Goal: Contribute content: Contribute content

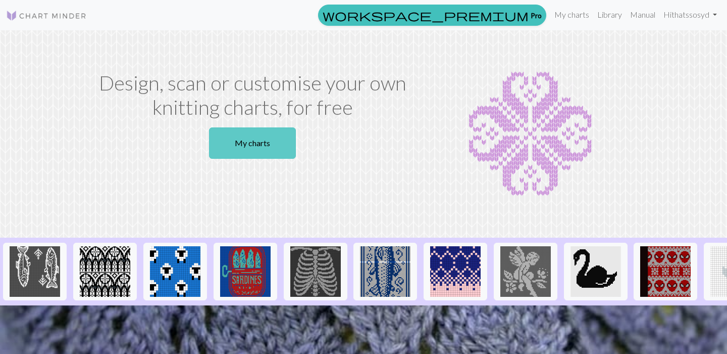
click at [248, 145] on link "My charts" at bounding box center [252, 142] width 87 height 31
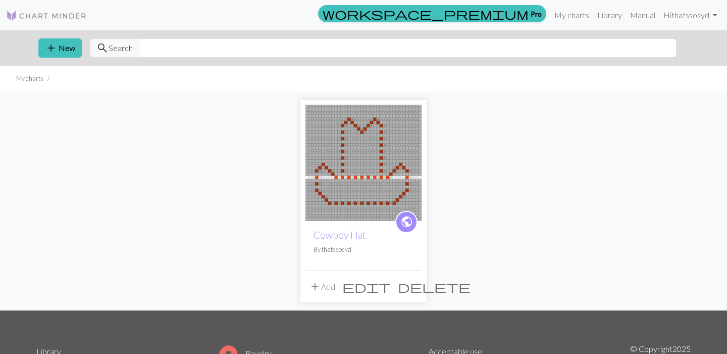
click at [316, 285] on span "add" at bounding box center [315, 286] width 12 height 14
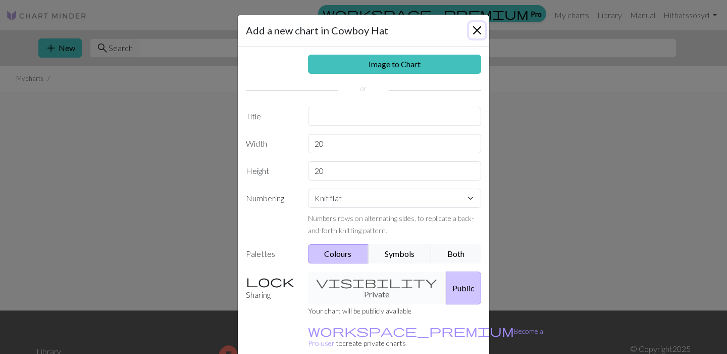
click at [475, 31] on button "Close" at bounding box center [477, 30] width 16 height 16
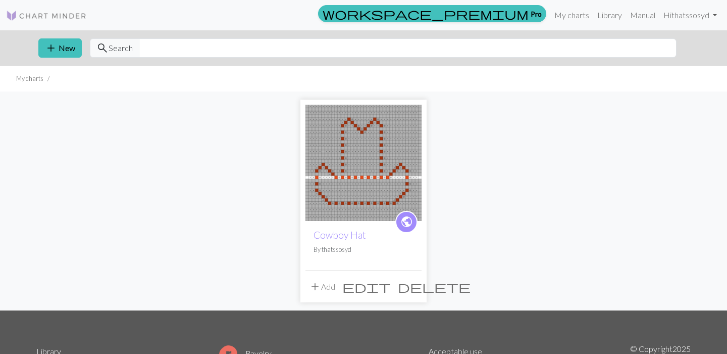
click at [391, 287] on span "edit" at bounding box center [366, 286] width 48 height 14
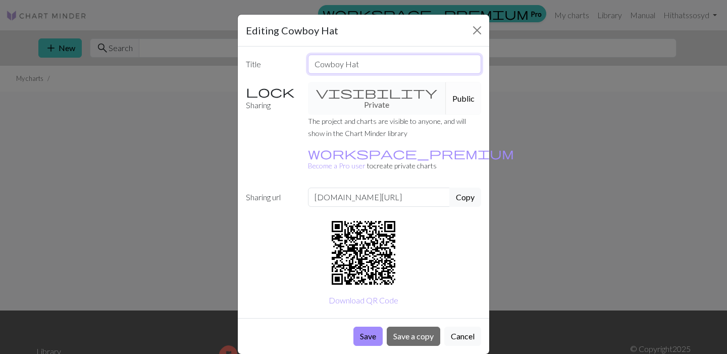
click at [368, 72] on input "Cowboy Hat" at bounding box center [395, 64] width 174 height 19
type input "Cowboy Hat 2"
click at [403, 326] on button "Save a copy" at bounding box center [414, 335] width 54 height 19
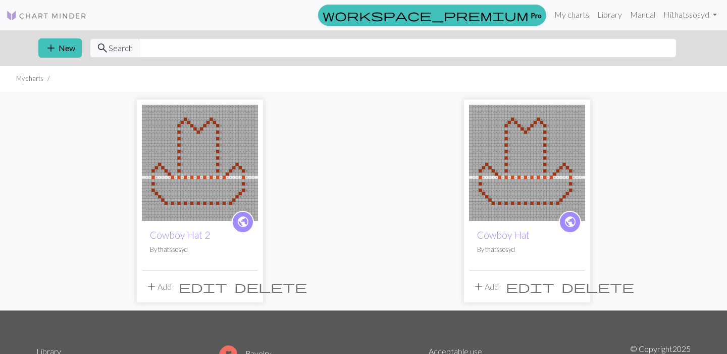
click at [542, 205] on img at bounding box center [527, 163] width 116 height 116
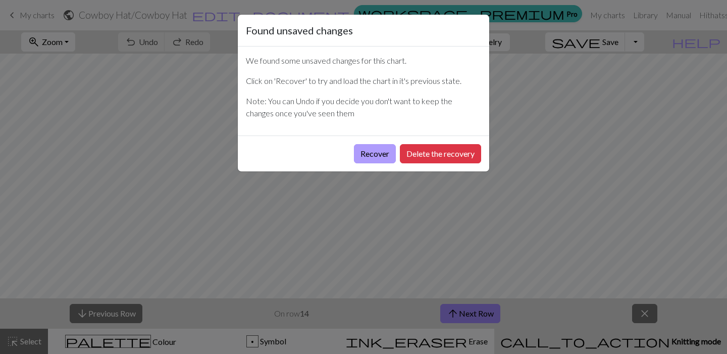
click at [377, 150] on button "Recover" at bounding box center [375, 153] width 42 height 19
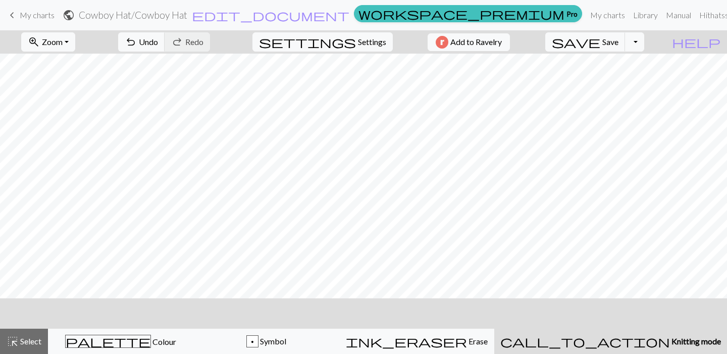
click at [51, 19] on span "My charts" at bounding box center [37, 15] width 35 height 10
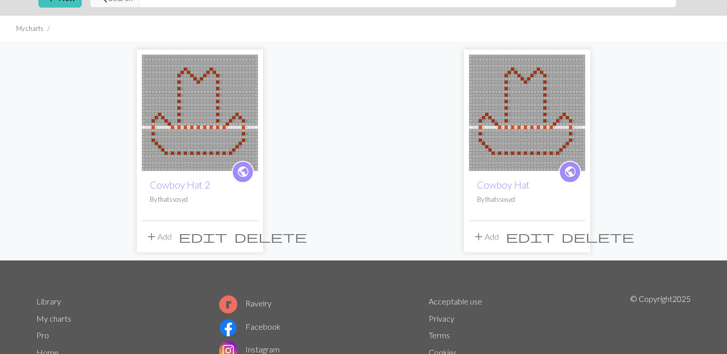
scroll to position [52, 0]
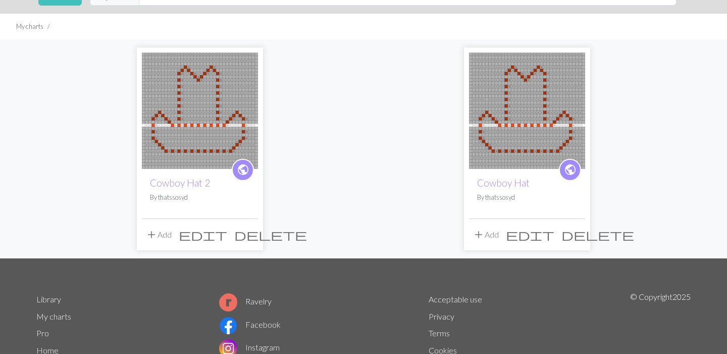
click at [504, 134] on img at bounding box center [527, 111] width 116 height 116
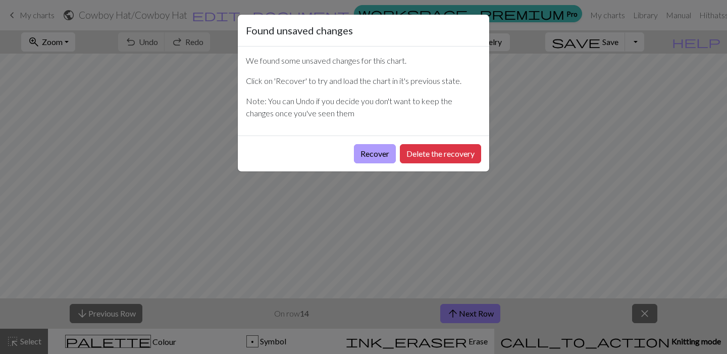
click at [374, 150] on button "Recover" at bounding box center [375, 153] width 42 height 19
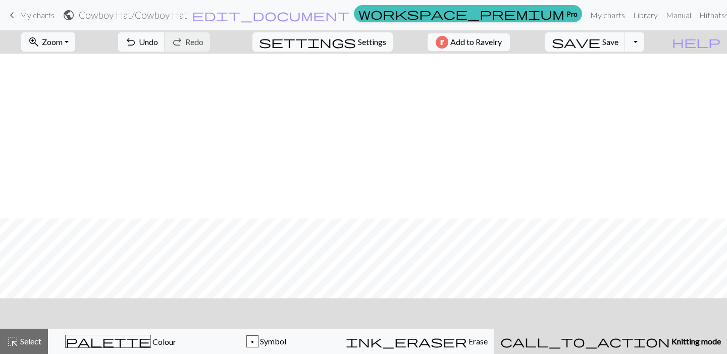
scroll to position [165, 0]
click at [649, 332] on button "call_to_action Knitting mode Knitting mode" at bounding box center [611, 340] width 233 height 25
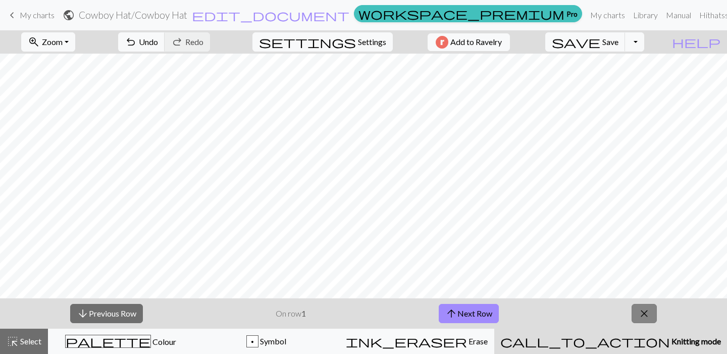
click at [644, 316] on span "close" at bounding box center [644, 313] width 12 height 14
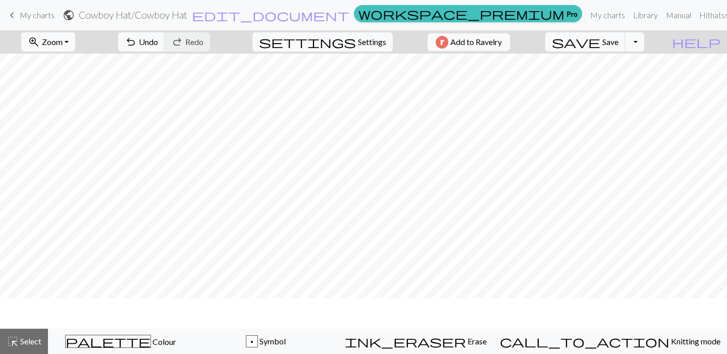
scroll to position [134, 0]
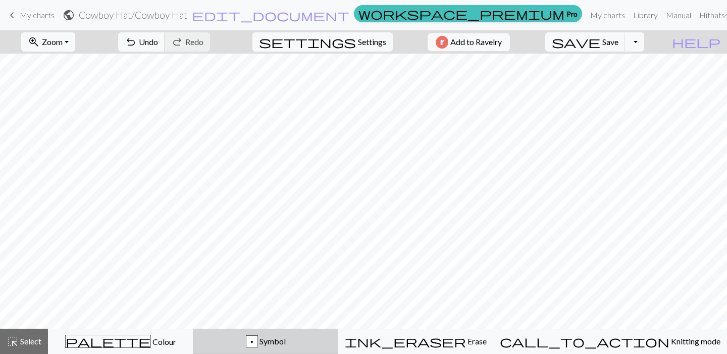
click at [286, 336] on span "Symbol" at bounding box center [272, 341] width 28 height 10
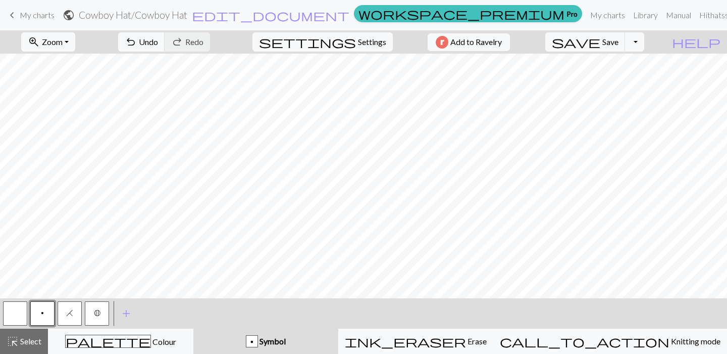
click at [18, 315] on button "button" at bounding box center [15, 313] width 24 height 24
click at [20, 348] on button "highlight_alt Select Select" at bounding box center [24, 340] width 48 height 25
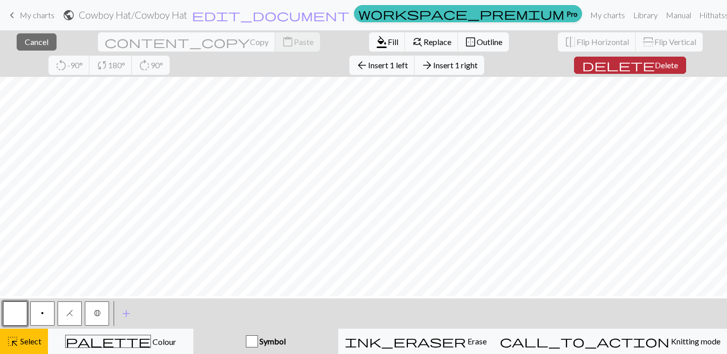
scroll to position [0, 0]
click at [18, 311] on button "button" at bounding box center [15, 313] width 24 height 24
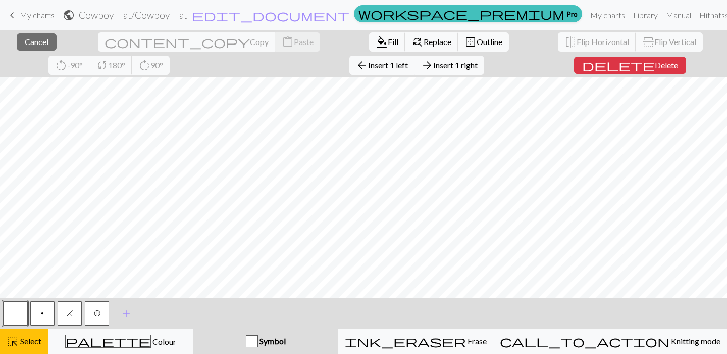
click at [23, 320] on button "button" at bounding box center [15, 313] width 24 height 24
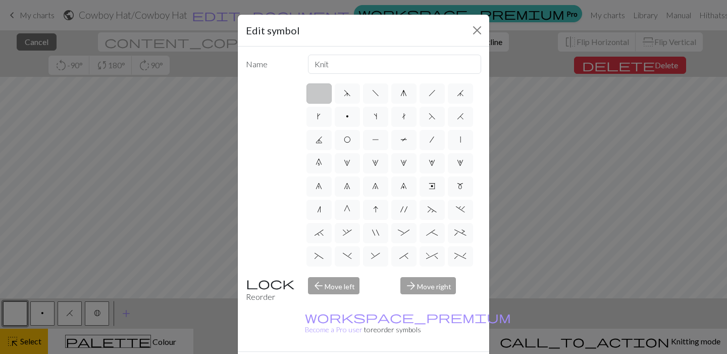
click at [317, 93] on label at bounding box center [319, 93] width 25 height 20
click at [319, 93] on input "radio" at bounding box center [322, 90] width 7 height 7
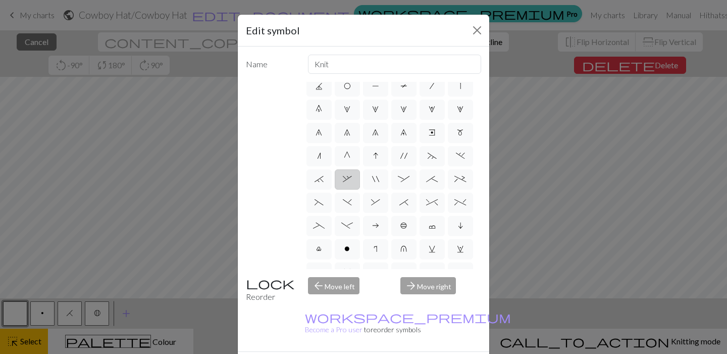
scroll to position [61, 0]
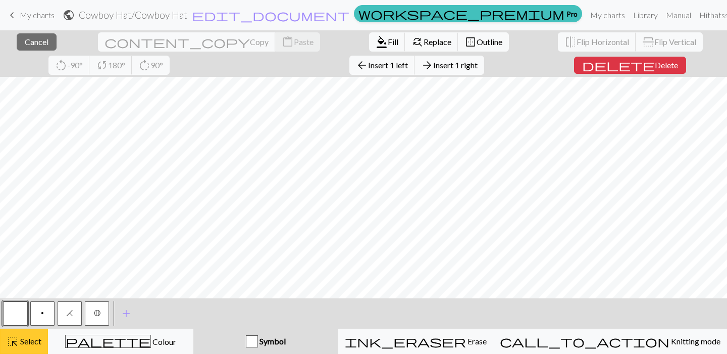
click at [18, 335] on span "highlight_alt" at bounding box center [13, 341] width 12 height 14
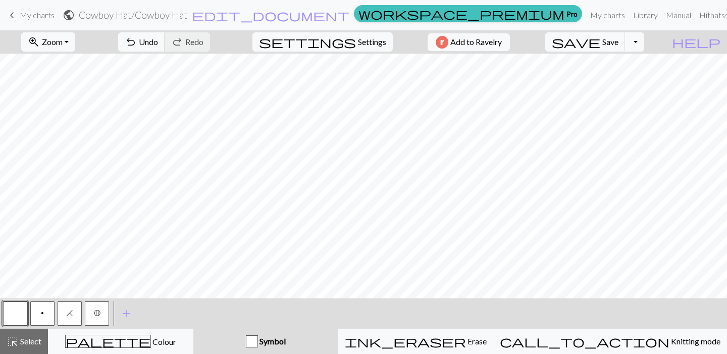
click at [35, 308] on button "p" at bounding box center [42, 313] width 24 height 24
click at [27, 341] on span "Select" at bounding box center [30, 341] width 23 height 10
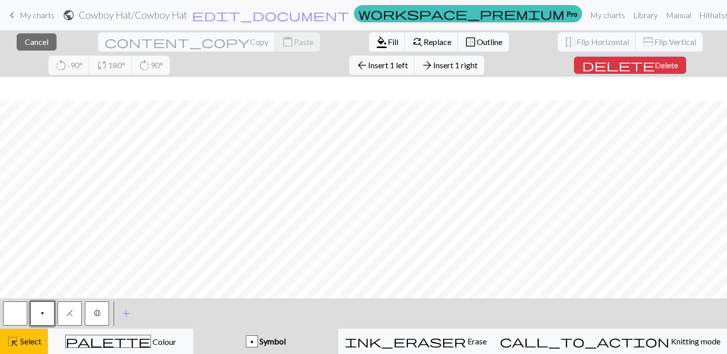
scroll to position [188, 0]
click at [22, 313] on button "button" at bounding box center [15, 313] width 24 height 24
click at [388, 41] on span "Fill" at bounding box center [393, 42] width 11 height 10
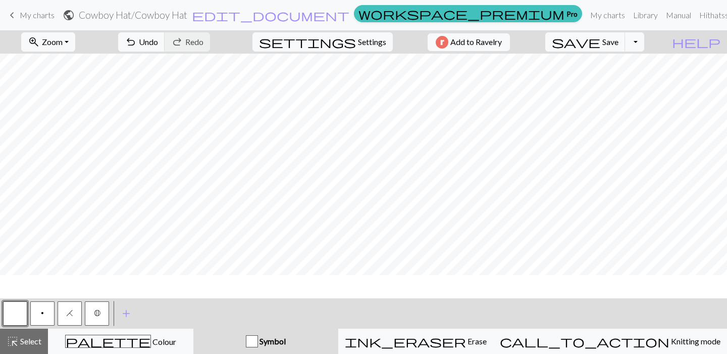
scroll to position [165, 0]
click at [30, 339] on span "Select" at bounding box center [30, 341] width 23 height 10
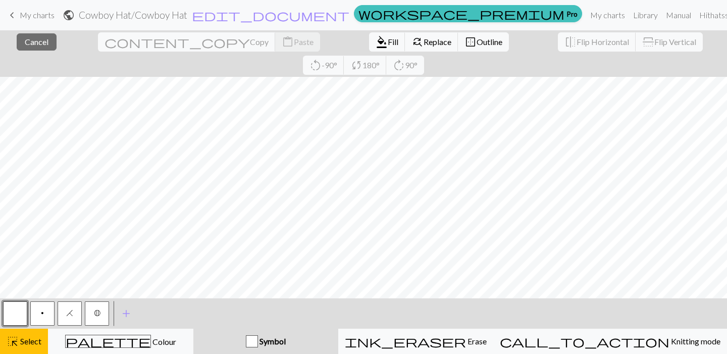
scroll to position [0, 0]
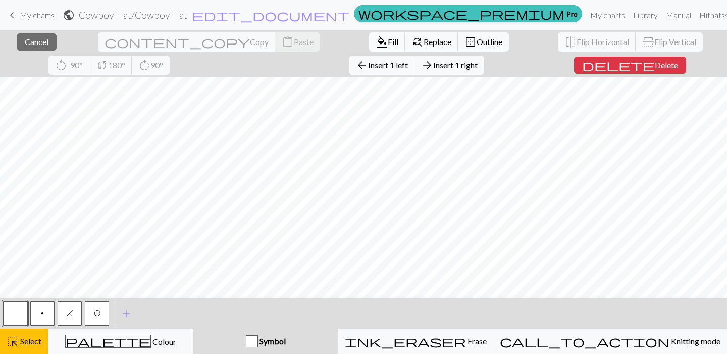
click at [388, 45] on span "Fill" at bounding box center [393, 42] width 11 height 10
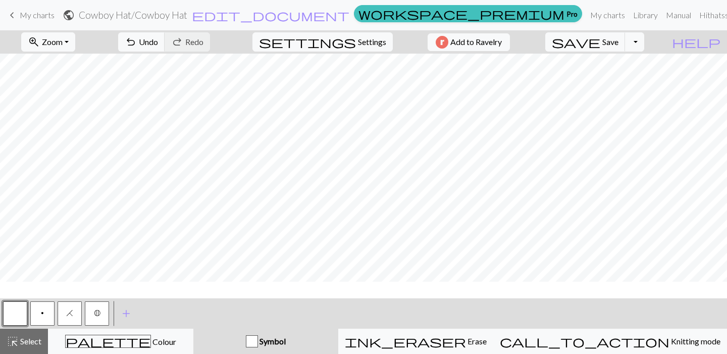
scroll to position [165, 0]
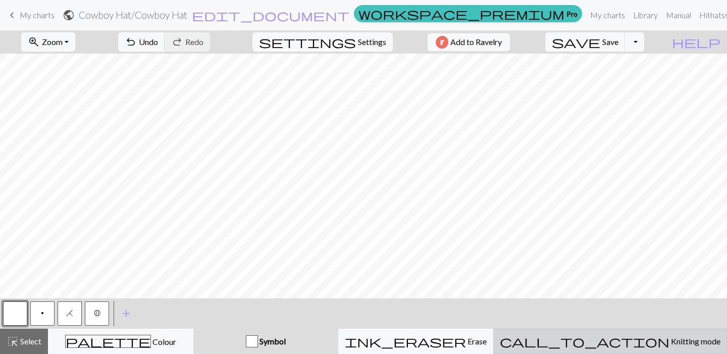
click at [600, 330] on button "call_to_action Knitting mode Knitting mode" at bounding box center [610, 340] width 234 height 25
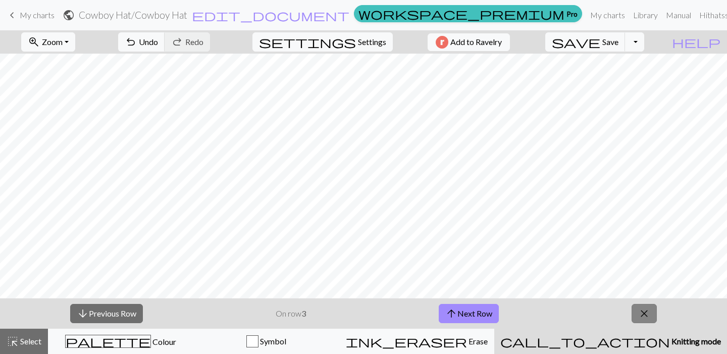
click at [642, 312] on span "close" at bounding box center [644, 313] width 12 height 14
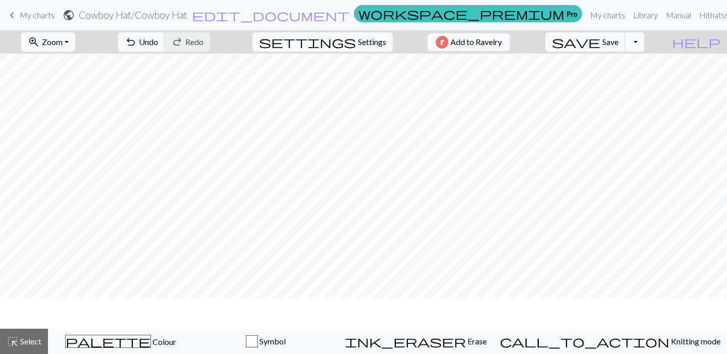
scroll to position [134, 0]
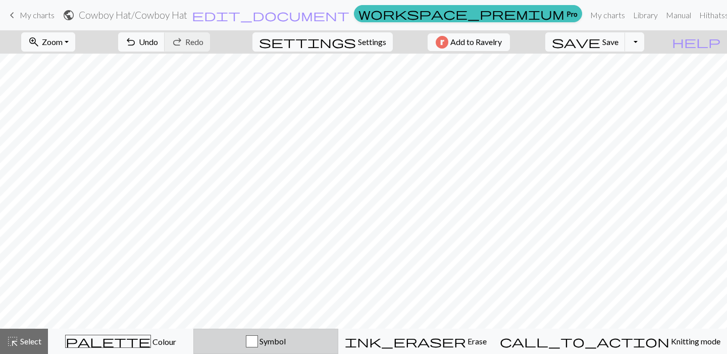
click at [332, 343] on div "Symbol" at bounding box center [266, 341] width 132 height 12
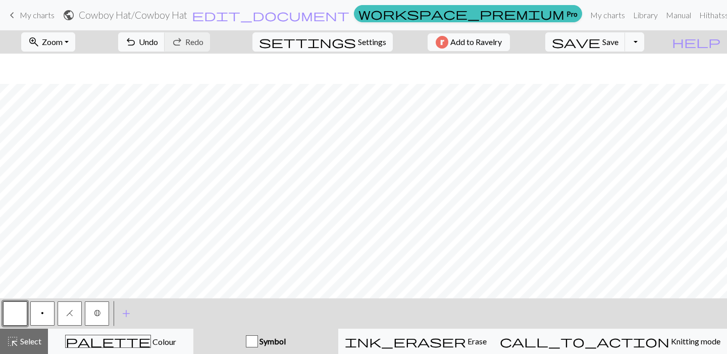
scroll to position [165, 0]
click at [5, 345] on button "highlight_alt Select Select" at bounding box center [24, 340] width 48 height 25
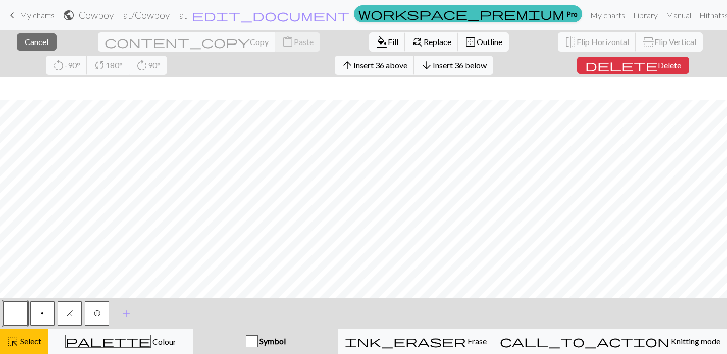
scroll to position [188, 0]
click at [25, 344] on span "Select" at bounding box center [30, 341] width 23 height 10
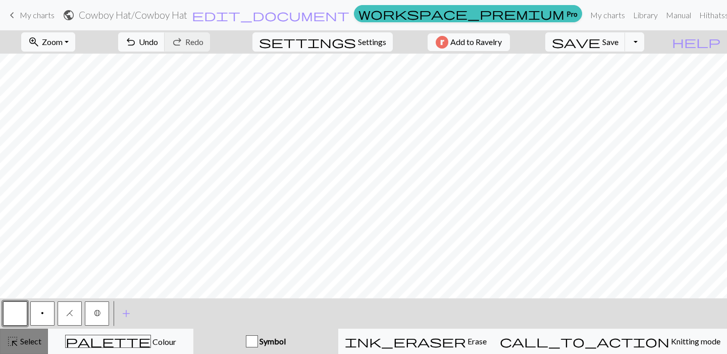
click at [25, 344] on span "Select" at bounding box center [30, 341] width 23 height 10
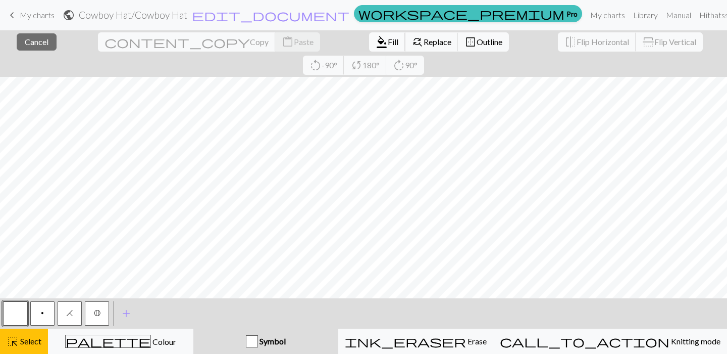
click at [376, 47] on span "format_color_fill" at bounding box center [382, 42] width 12 height 14
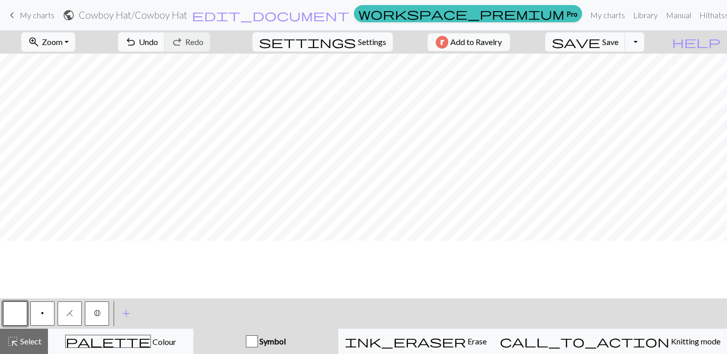
scroll to position [0, 0]
click at [19, 349] on button "highlight_alt Select Select" at bounding box center [24, 340] width 48 height 25
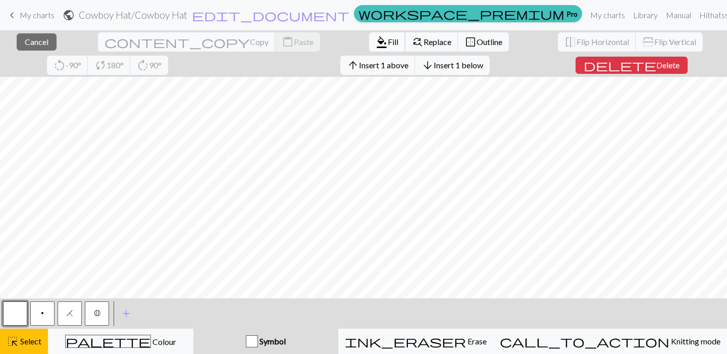
click at [388, 41] on span "Fill" at bounding box center [393, 42] width 11 height 10
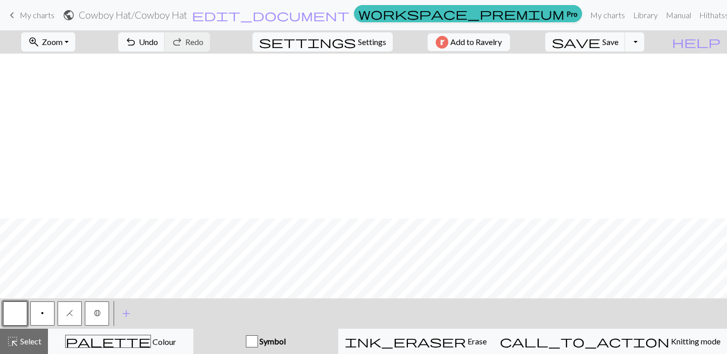
scroll to position [165, 0]
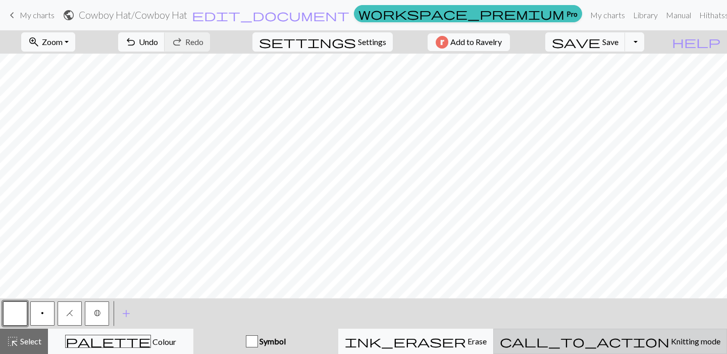
click at [628, 349] on button "call_to_action Knitting mode Knitting mode" at bounding box center [610, 340] width 234 height 25
